Goal: Task Accomplishment & Management: Manage account settings

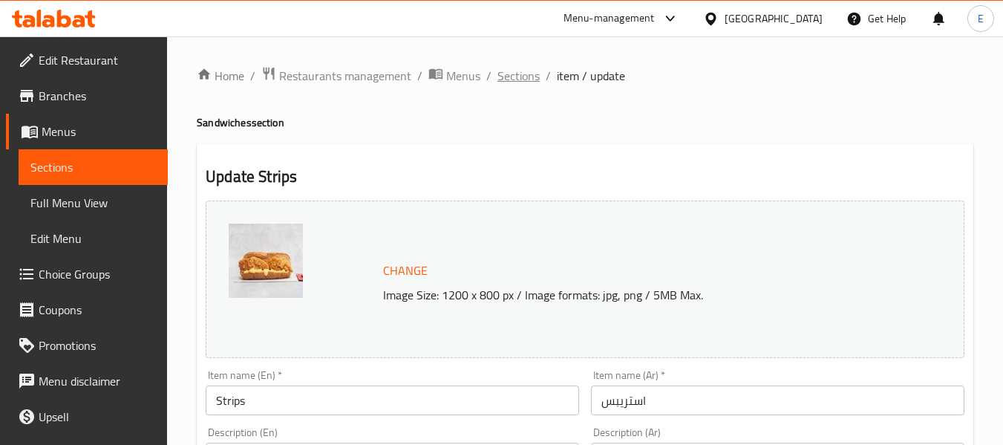
click at [521, 76] on span "Sections" at bounding box center [519, 76] width 42 height 18
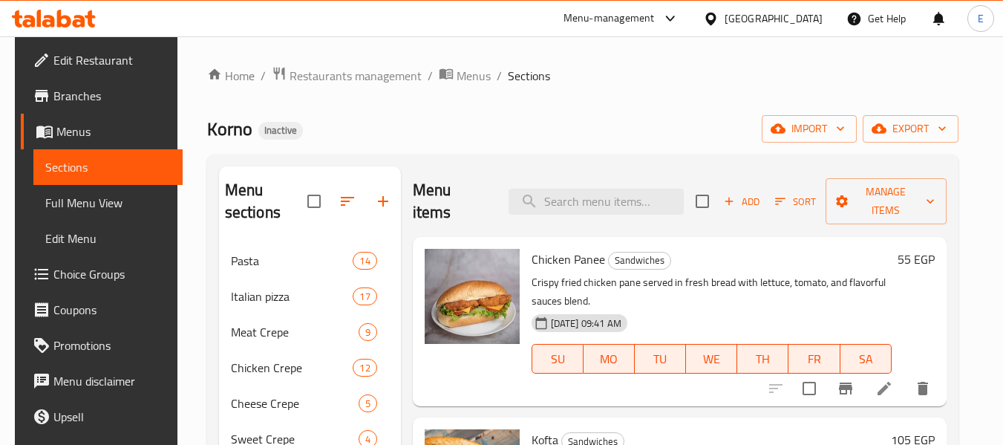
click at [741, 100] on div "Home / Restaurants management / Menus / Sections Korno Inactive import export M…" at bounding box center [583, 344] width 752 height 557
click at [629, 146] on div "Home / Restaurants management / Menus / Sections Korno Inactive import export M…" at bounding box center [583, 344] width 752 height 557
click at [592, 77] on ol "Home / Restaurants management / Menus / Sections" at bounding box center [583, 75] width 752 height 19
click at [648, 113] on div "Home / Restaurants management / Menus / Sections Korno Inactive import export M…" at bounding box center [583, 344] width 752 height 557
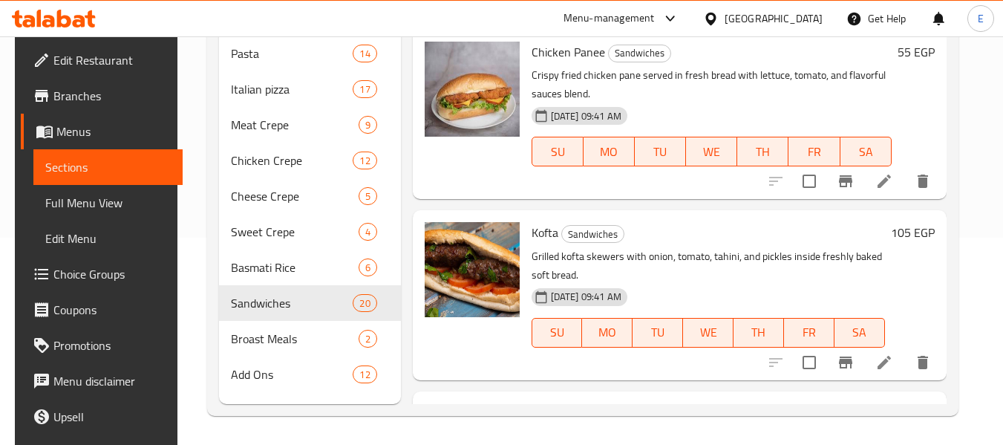
scroll to position [208, 0]
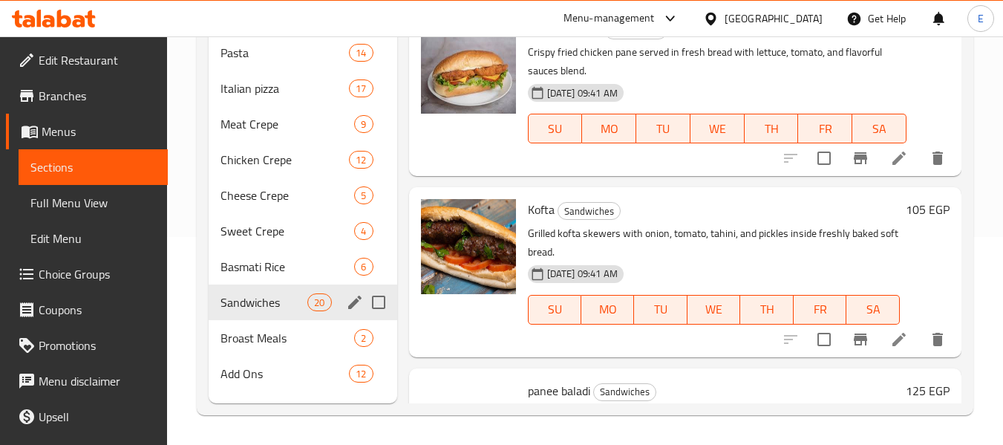
click at [278, 284] on div "Sandwiches 20" at bounding box center [303, 302] width 188 height 36
click at [274, 260] on span "Basmati Rice" at bounding box center [267, 267] width 92 height 18
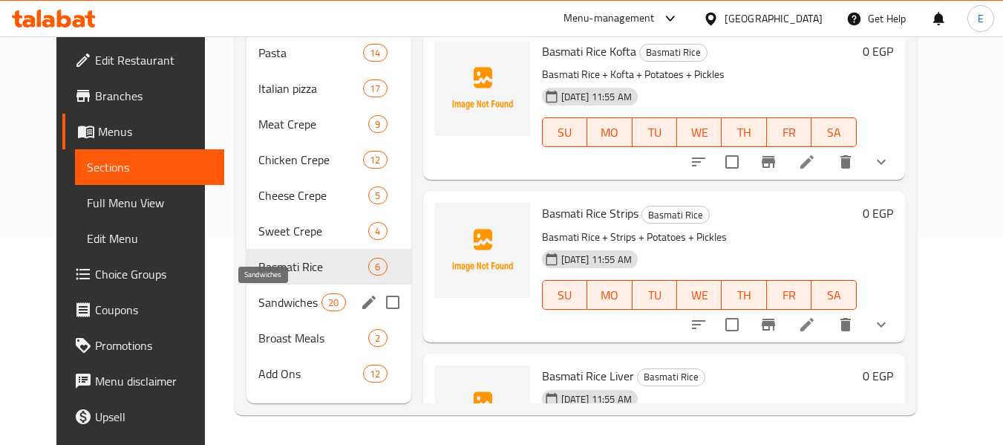
click at [276, 309] on span "Sandwiches" at bounding box center [289, 302] width 63 height 18
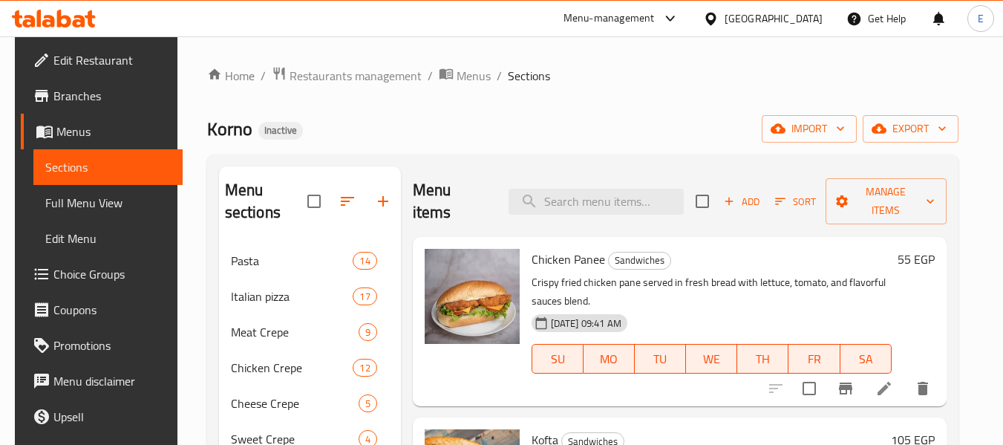
click at [707, 94] on div "Home / Restaurants management / Menus / Sections Korno Inactive import export M…" at bounding box center [583, 344] width 752 height 557
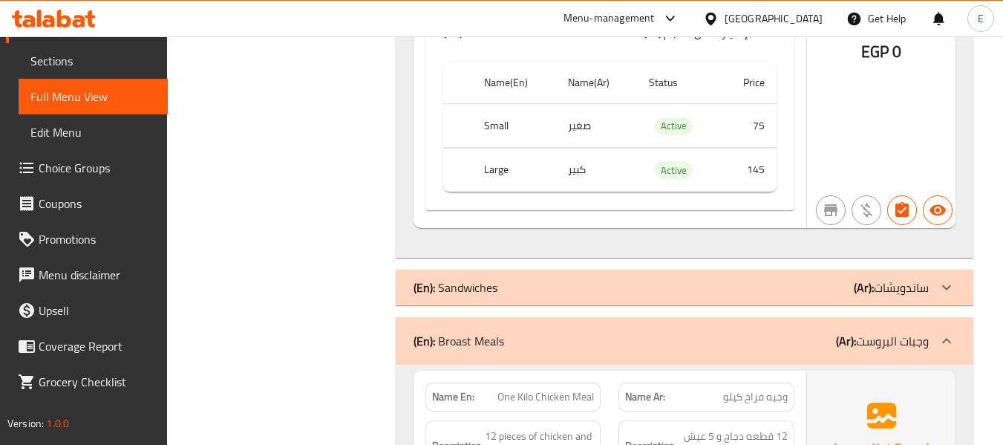
scroll to position [2499, 0]
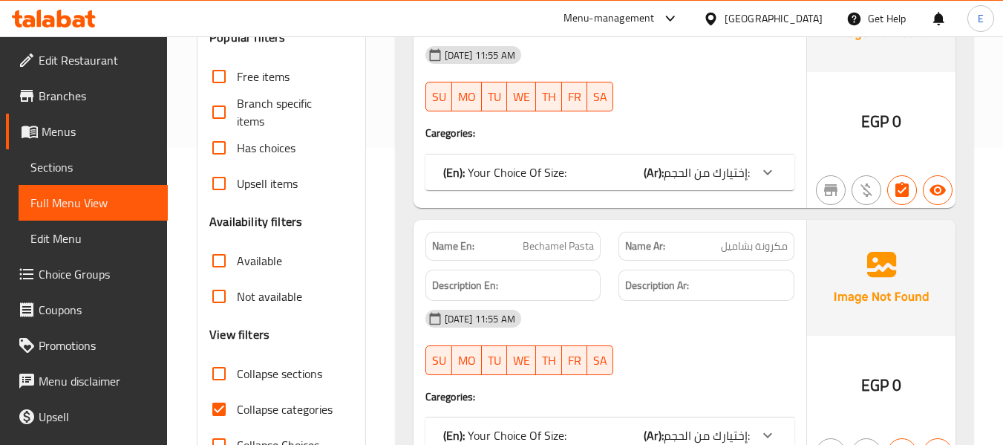
scroll to position [371, 0]
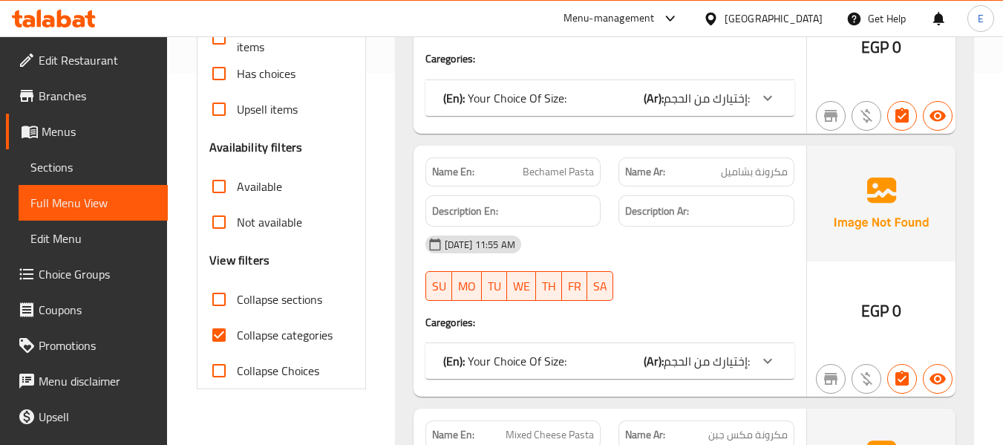
click at [219, 332] on input "Collapse categories" at bounding box center [219, 335] width 36 height 36
checkbox input "false"
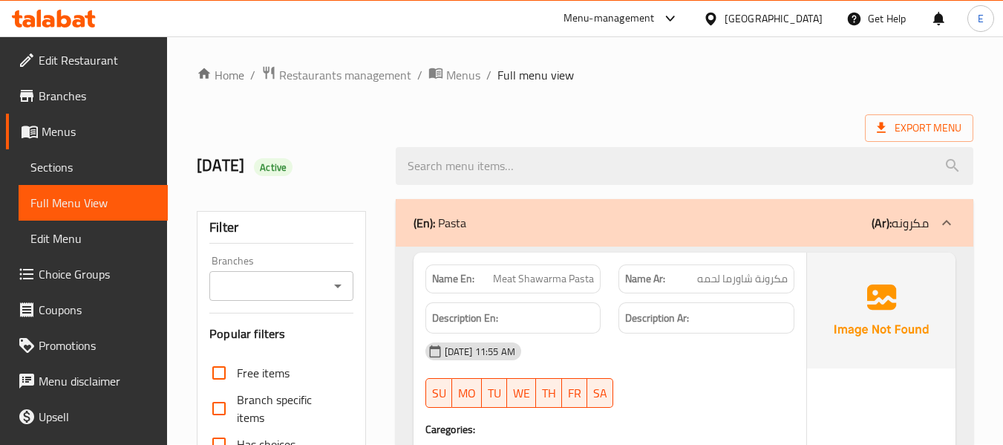
scroll to position [0, 0]
click at [668, 134] on div "[DATE] Active" at bounding box center [585, 167] width 795 height 66
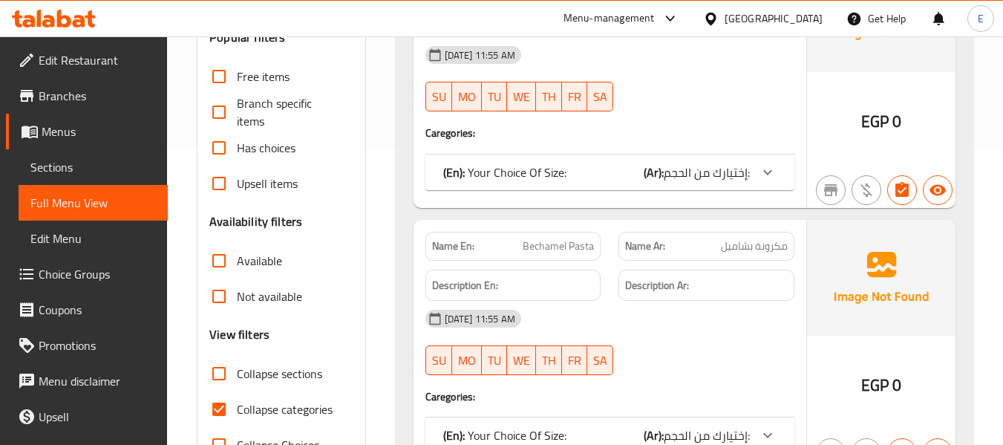
scroll to position [371, 0]
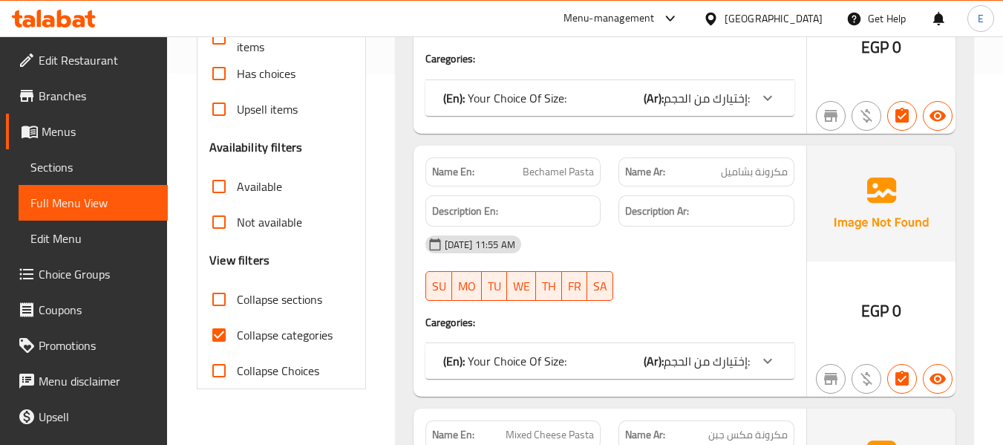
click at [209, 335] on input "Collapse categories" at bounding box center [219, 335] width 36 height 36
checkbox input "false"
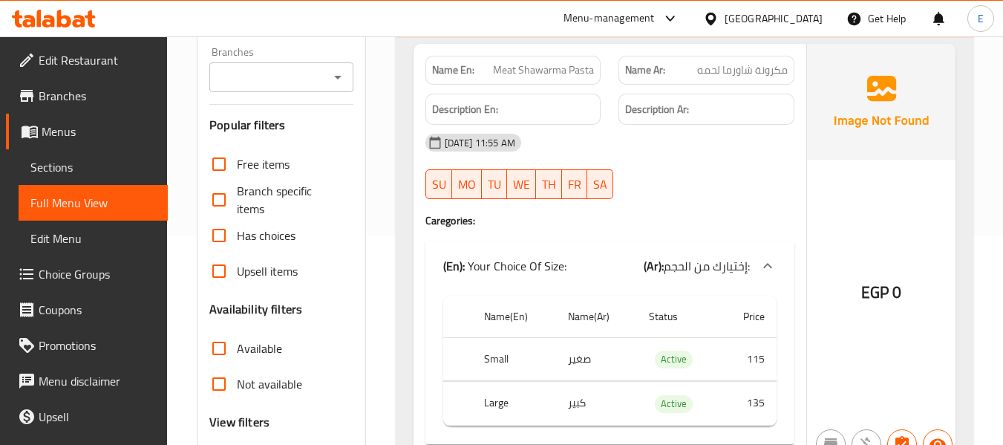
scroll to position [0, 0]
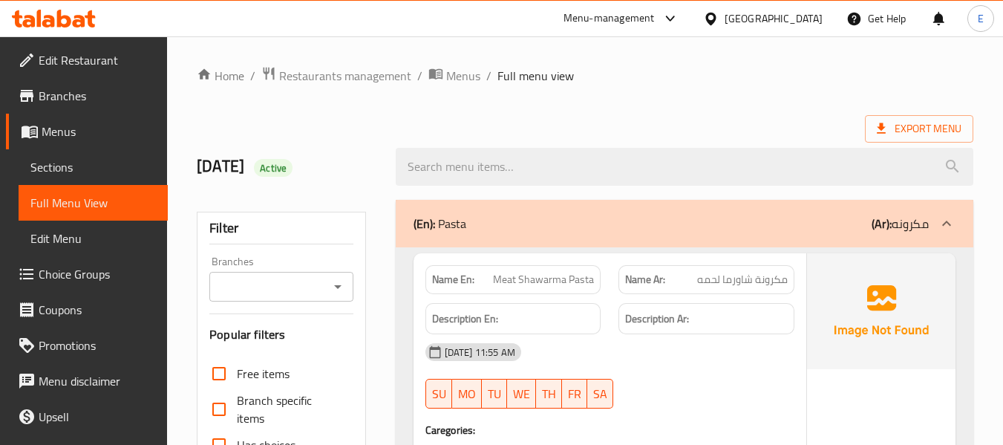
click at [785, 119] on div "Export Menu" at bounding box center [585, 128] width 777 height 27
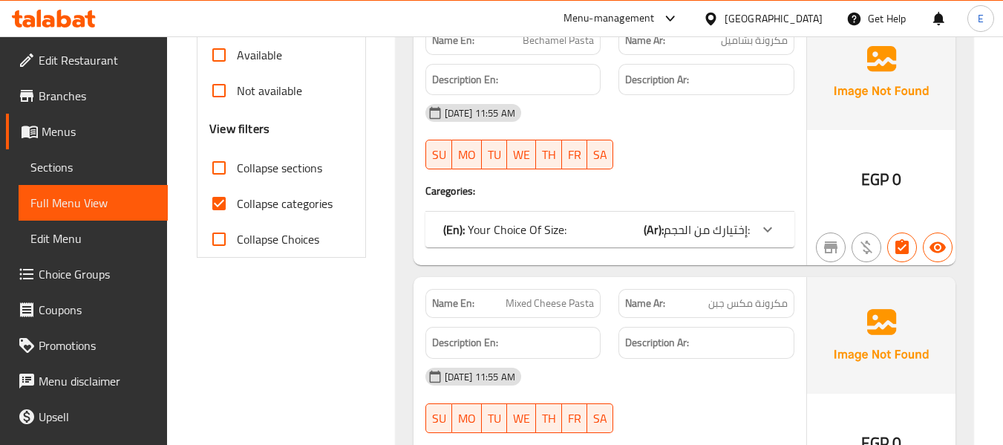
scroll to position [520, 0]
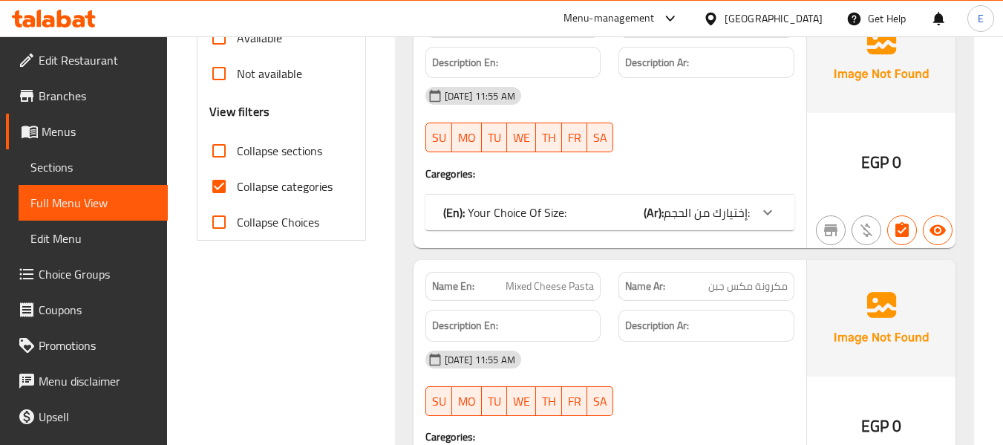
drag, startPoint x: 220, startPoint y: 184, endPoint x: 275, endPoint y: 199, distance: 56.9
click at [220, 184] on input "Collapse categories" at bounding box center [219, 187] width 36 height 36
checkbox input "false"
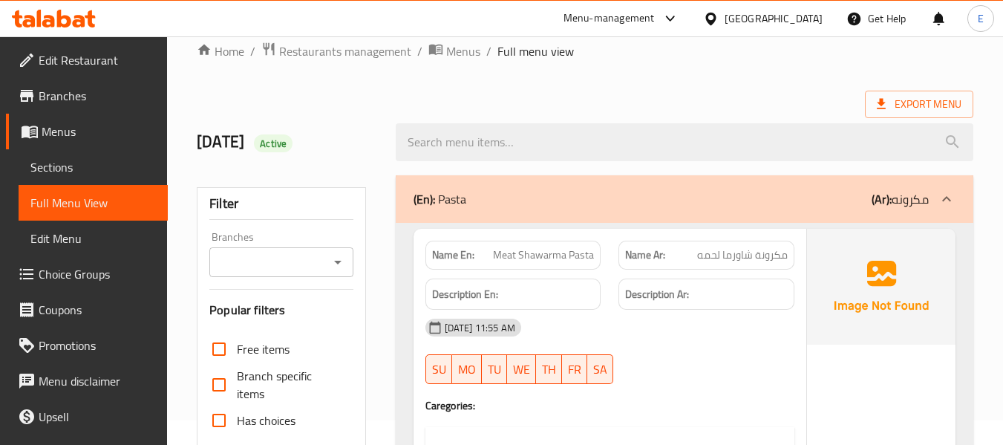
scroll to position [0, 0]
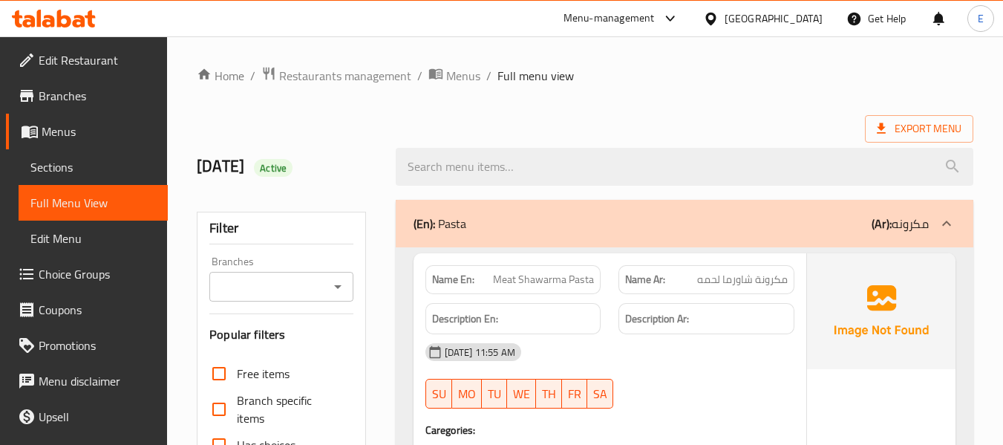
click at [634, 129] on div "Export Menu" at bounding box center [585, 128] width 777 height 27
click at [553, 122] on div "Export Menu" at bounding box center [585, 128] width 777 height 27
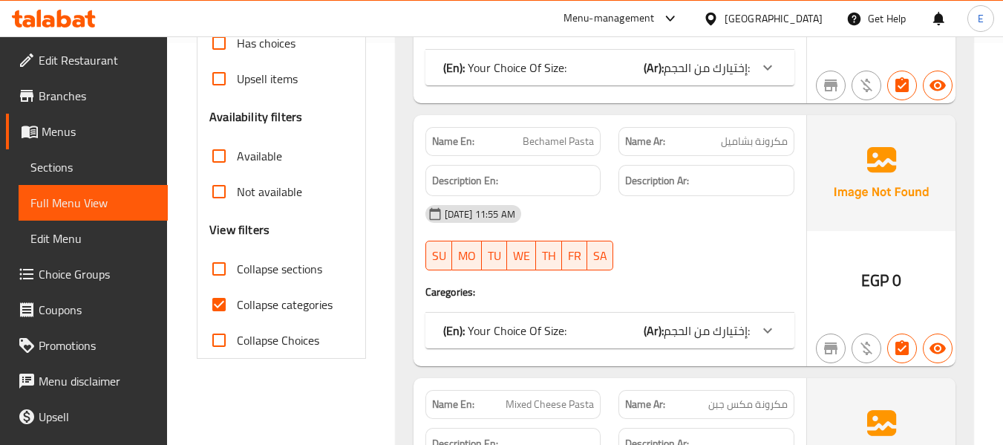
scroll to position [446, 0]
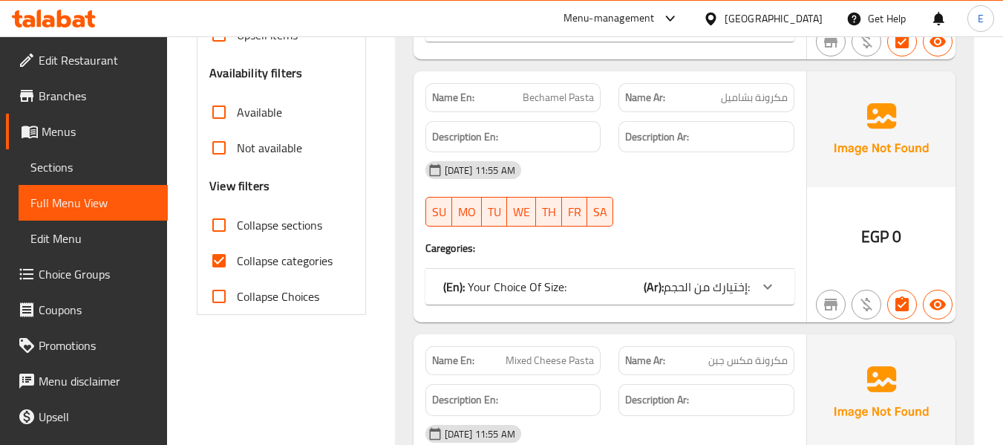
click at [217, 263] on input "Collapse categories" at bounding box center [219, 261] width 36 height 36
checkbox input "false"
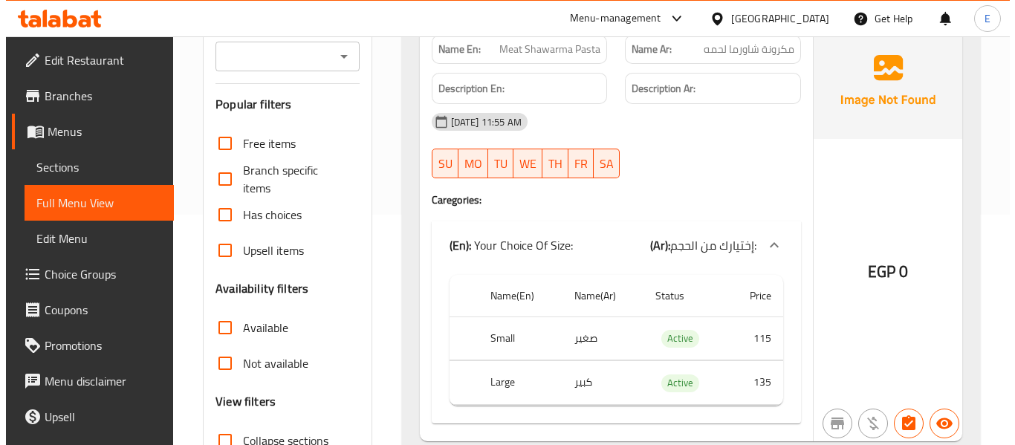
scroll to position [0, 0]
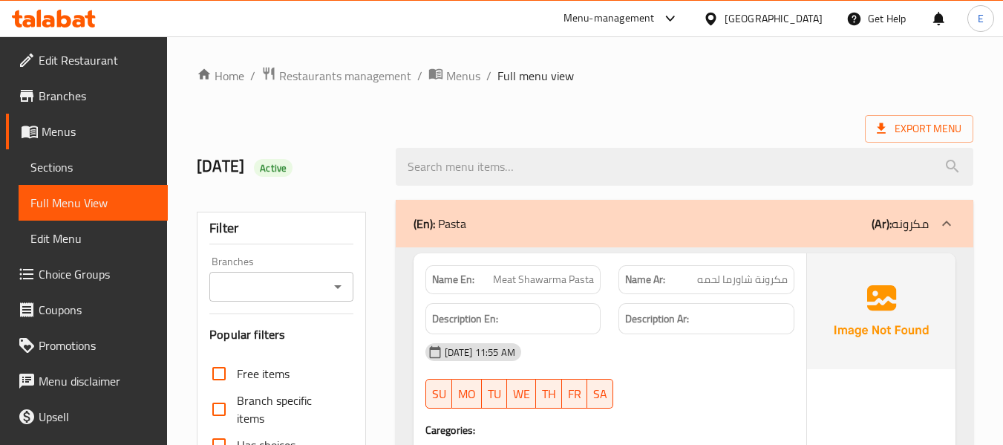
click at [719, 129] on div "Export Menu" at bounding box center [585, 128] width 777 height 27
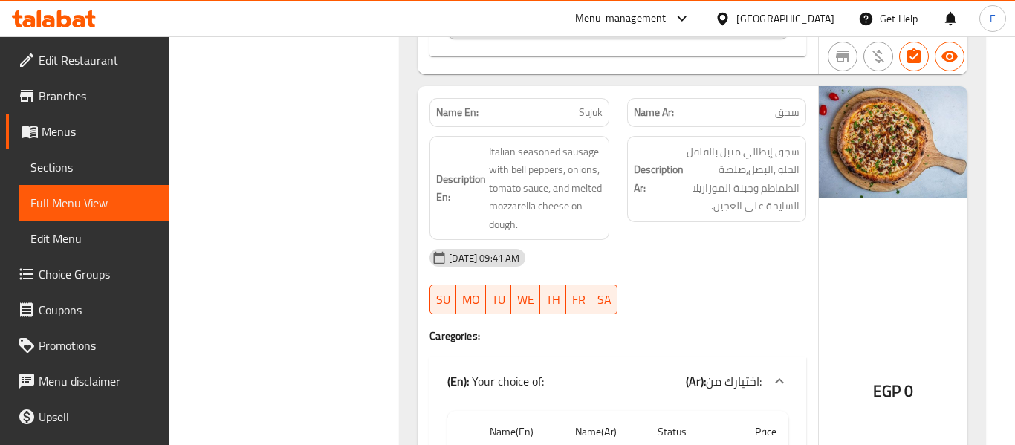
scroll to position [10938, 0]
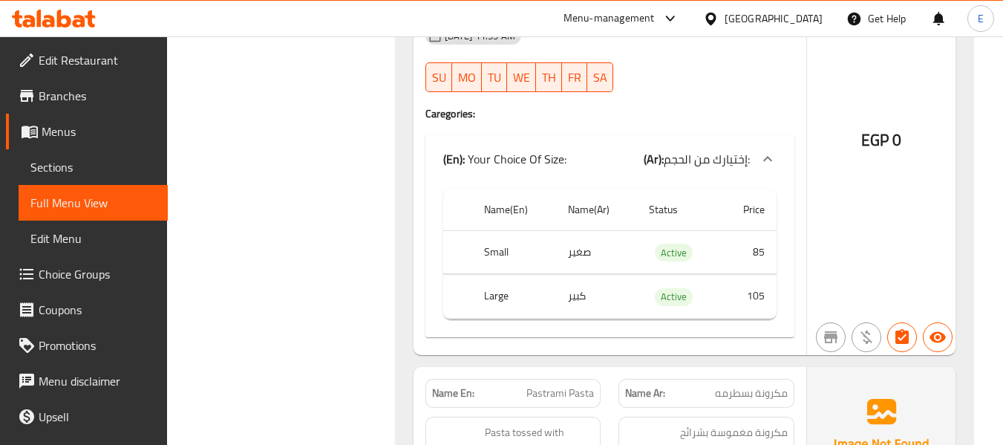
scroll to position [0, 0]
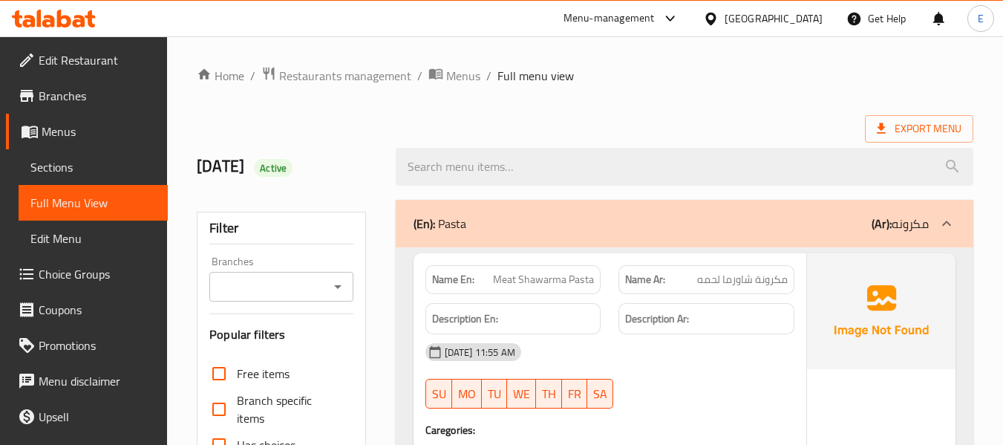
click at [755, 81] on ol "Home / Restaurants management / Menus / Full menu view" at bounding box center [585, 75] width 777 height 19
click at [934, 123] on span "Export Menu" at bounding box center [919, 129] width 85 height 19
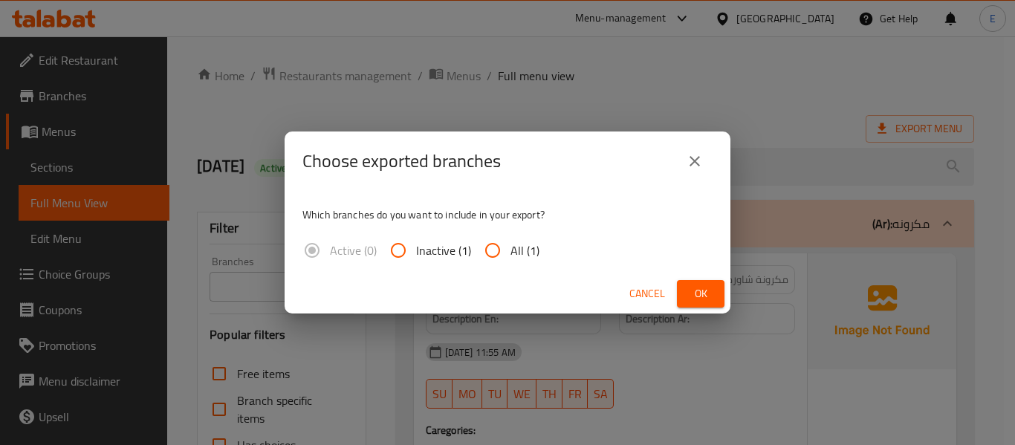
click at [502, 251] on input "All (1)" at bounding box center [493, 250] width 36 height 36
radio input "true"
click at [697, 305] on button "Ok" at bounding box center [701, 293] width 48 height 27
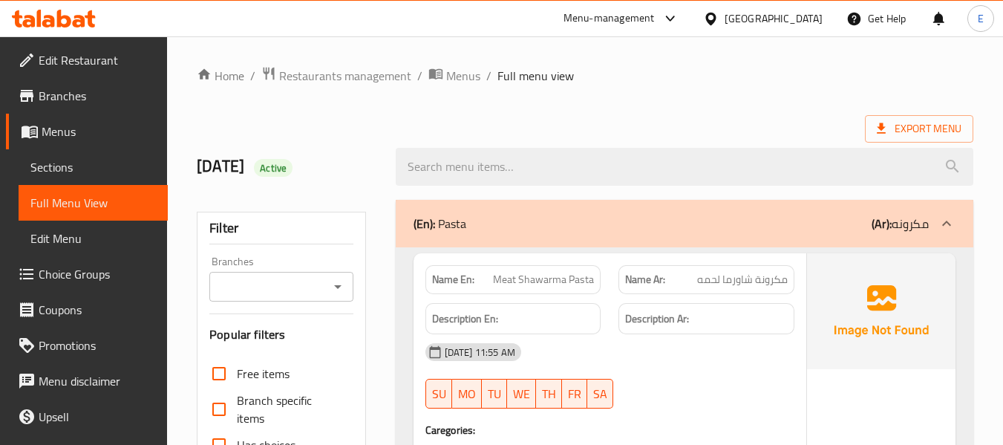
click at [592, 127] on div "Export Menu" at bounding box center [585, 128] width 777 height 27
click at [496, 123] on div "Export Menu" at bounding box center [585, 128] width 777 height 27
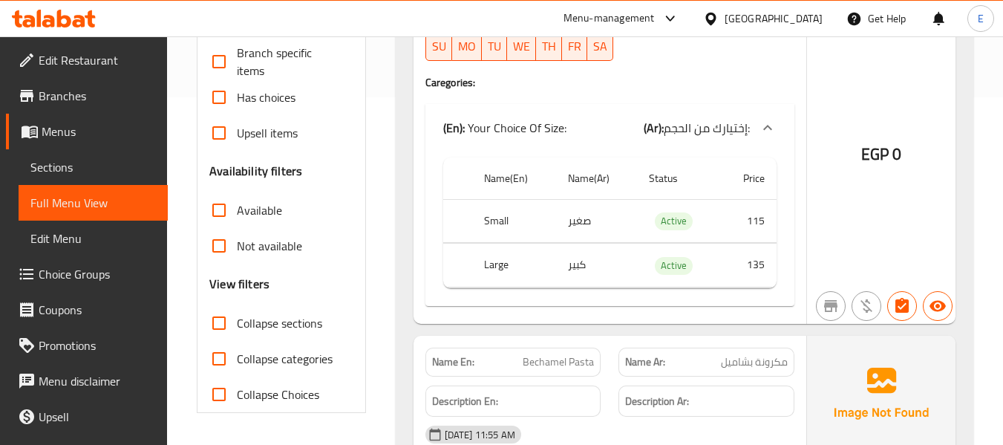
scroll to position [446, 0]
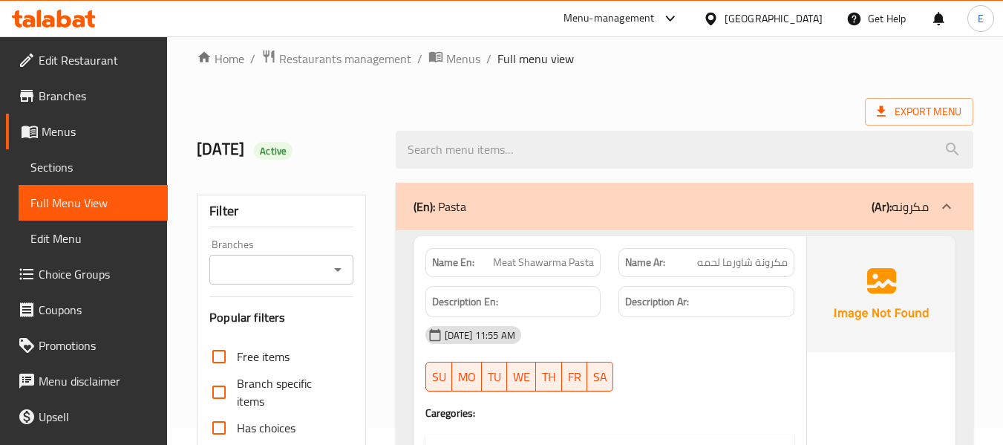
scroll to position [0, 0]
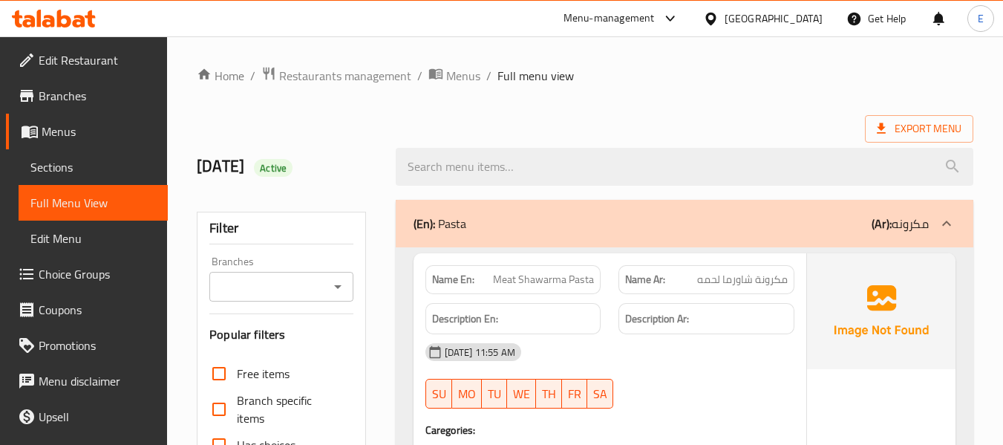
click at [367, 131] on div "Export Menu" at bounding box center [585, 128] width 777 height 27
drag, startPoint x: 338, startPoint y: 171, endPoint x: 179, endPoint y: 155, distance: 159.7
click at [243, 124] on div "Export Menu" at bounding box center [585, 128] width 777 height 27
click at [244, 125] on div "Export Menu" at bounding box center [585, 128] width 777 height 27
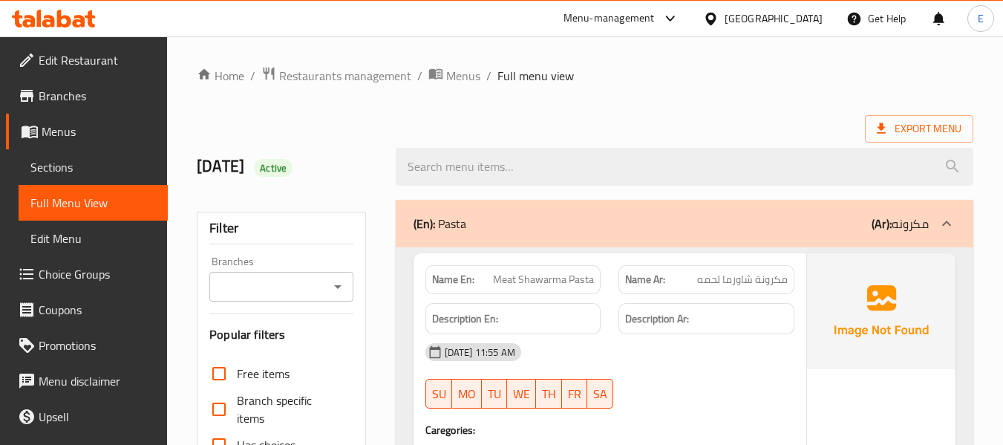
click at [101, 76] on link "Edit Restaurant" at bounding box center [87, 60] width 162 height 36
